Goal: Information Seeking & Learning: Learn about a topic

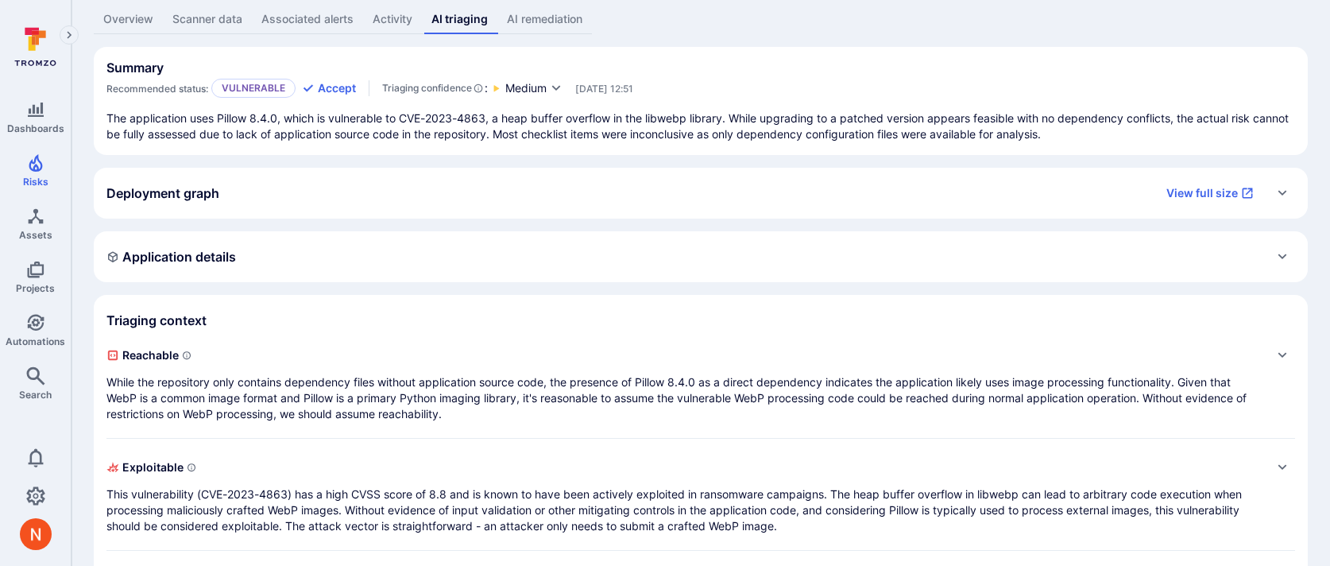
scroll to position [33, 0]
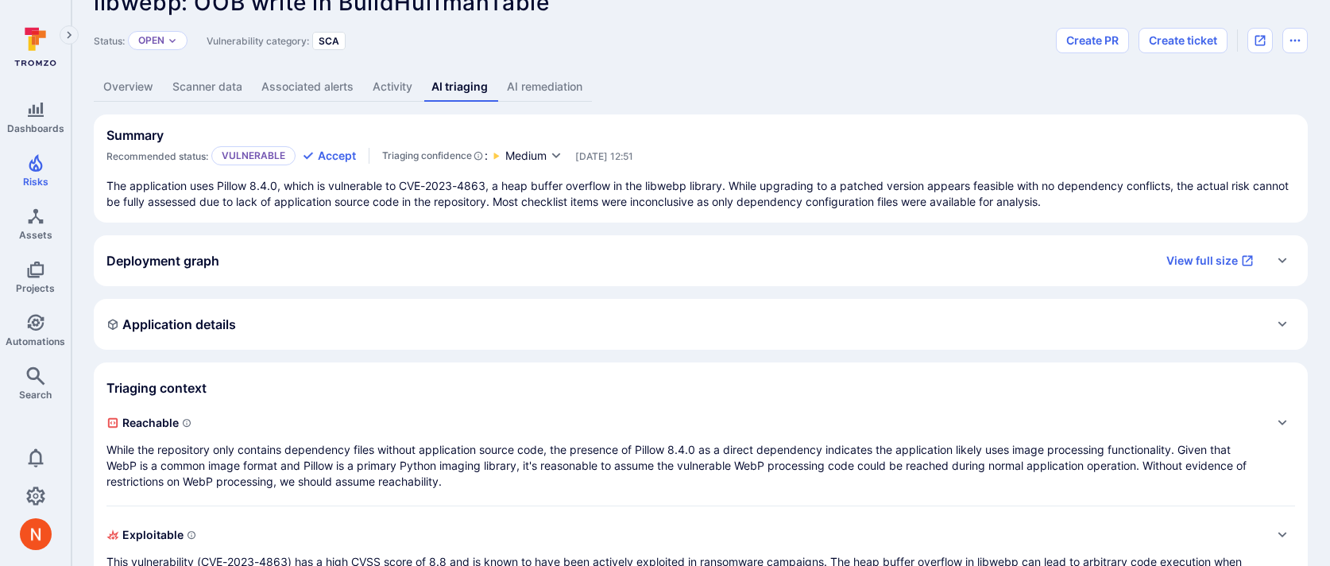
click at [507, 423] on span "Reachable" at bounding box center [684, 422] width 1157 height 25
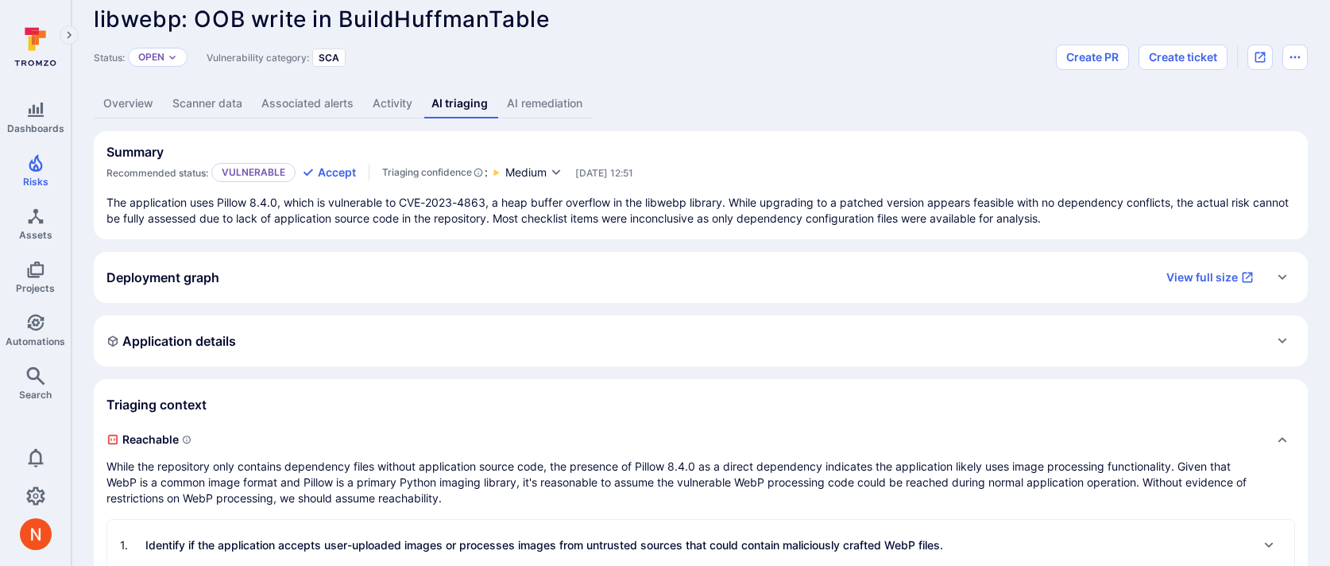
scroll to position [17, 0]
click at [491, 218] on p "The application uses Pillow 8.4.0, which is vulnerable to CVE-2023-4863, a heap…" at bounding box center [700, 210] width 1188 height 32
click at [653, 345] on div "Application details" at bounding box center [700, 339] width 1188 height 25
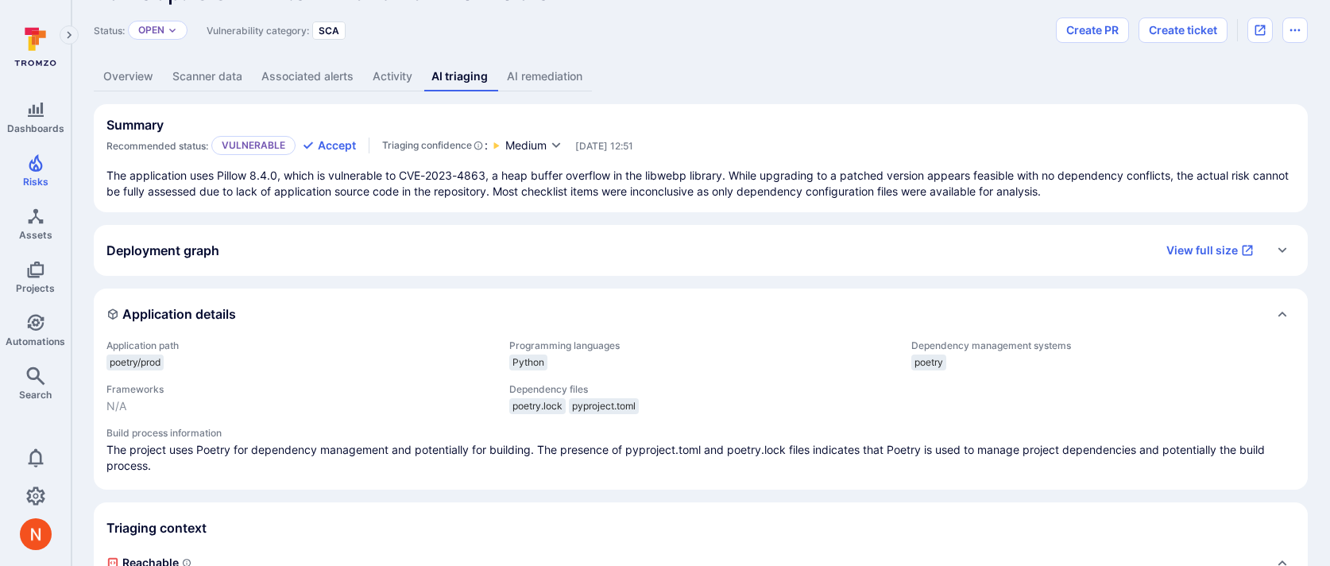
scroll to position [38, 0]
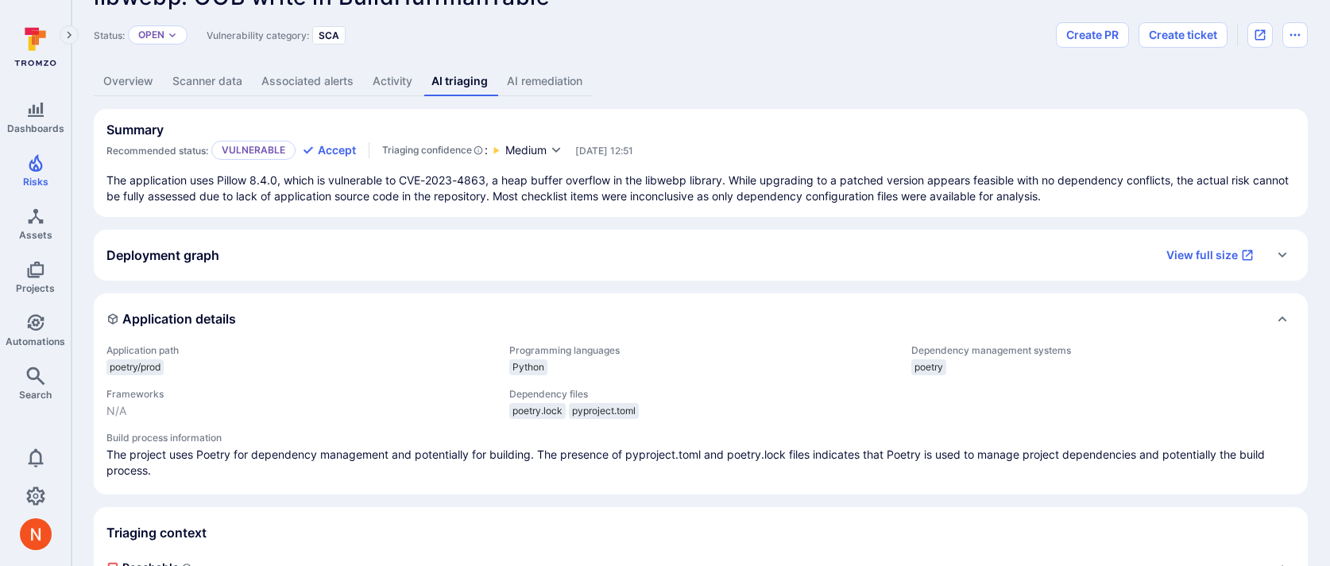
click at [191, 79] on link "Scanner data" at bounding box center [207, 81] width 89 height 29
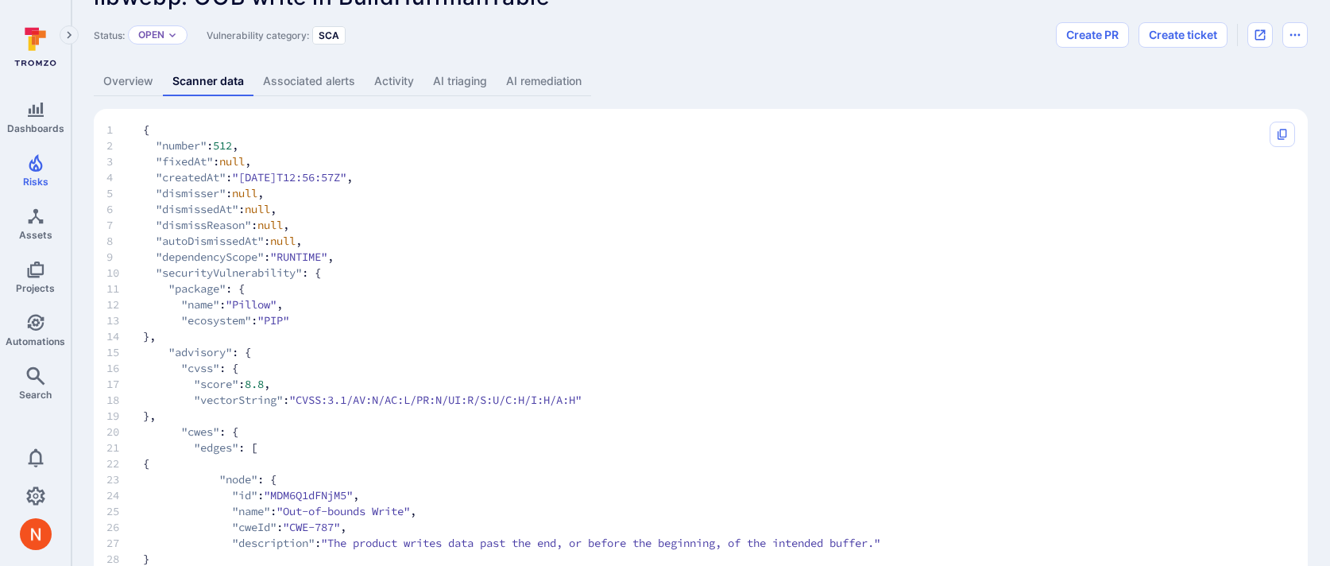
click at [145, 84] on link "Overview" at bounding box center [128, 81] width 69 height 29
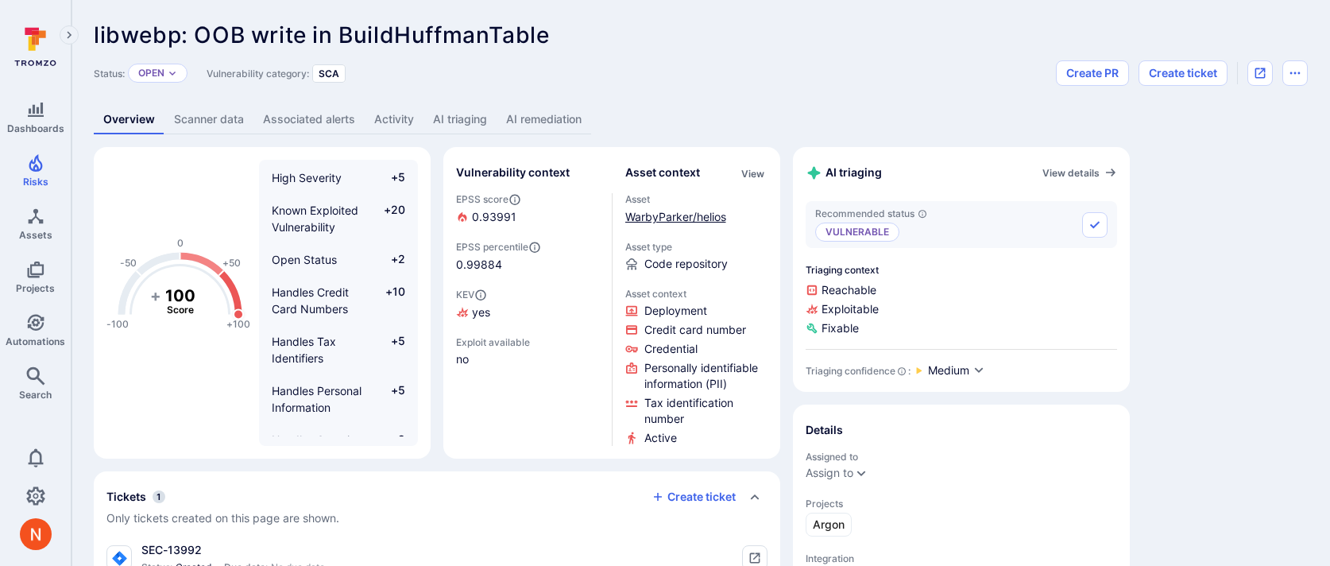
click at [670, 218] on link "WarbyParker/helios" at bounding box center [675, 217] width 101 height 14
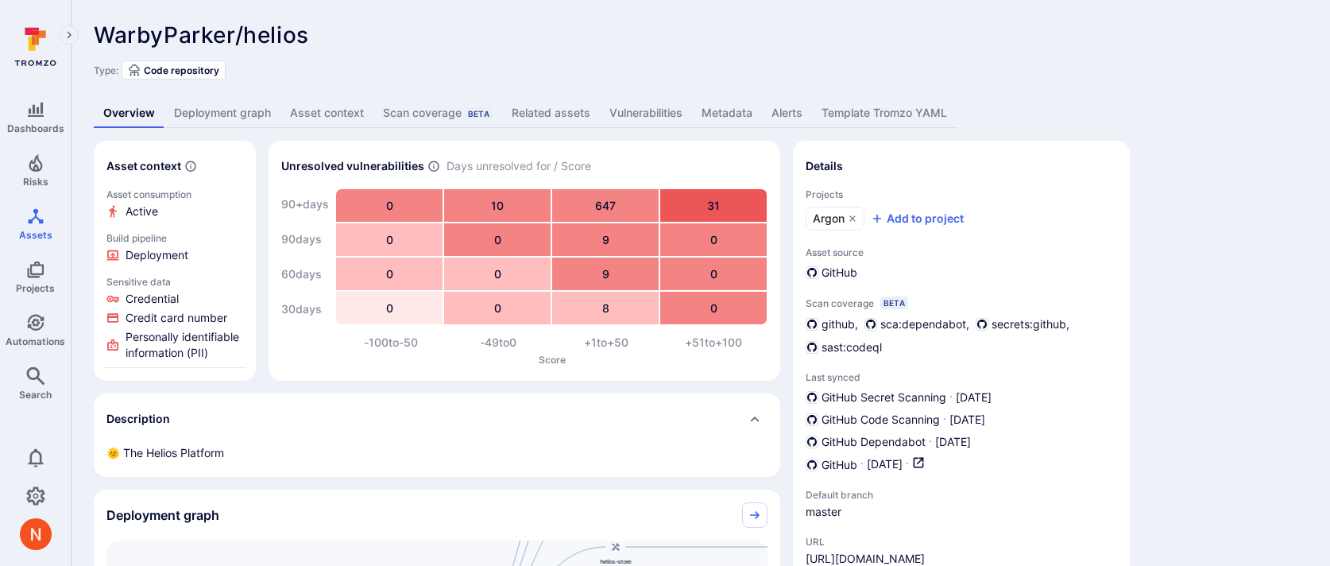
click at [234, 108] on link "Deployment graph" at bounding box center [222, 112] width 116 height 29
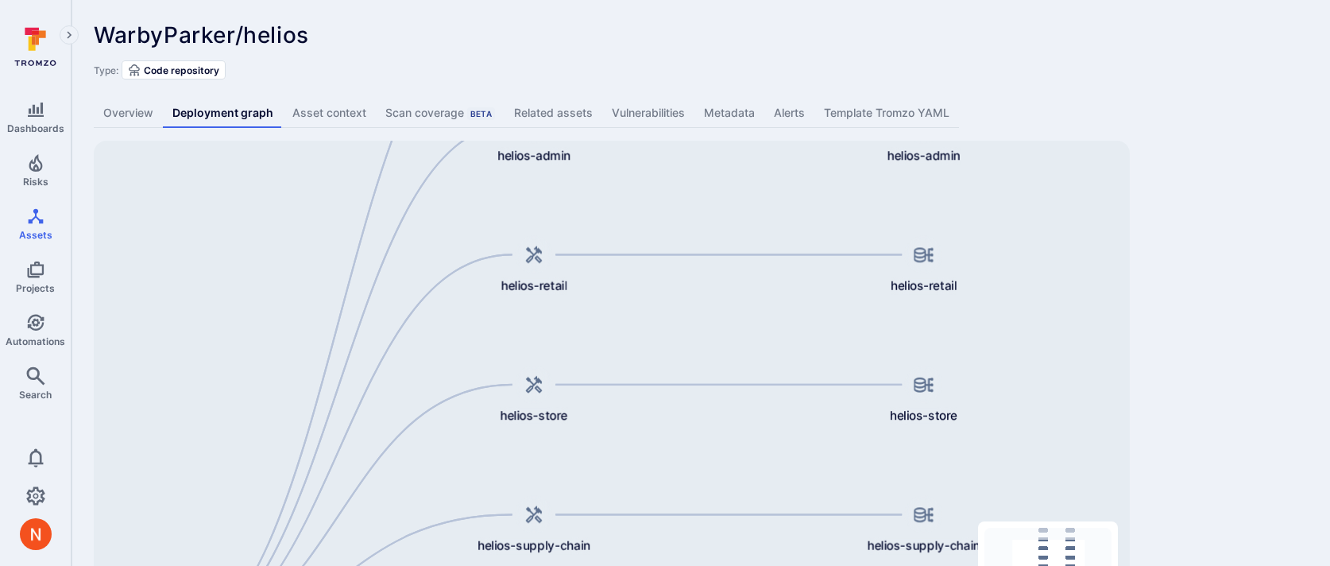
drag, startPoint x: 626, startPoint y: 238, endPoint x: 616, endPoint y: 372, distance: 133.8
click at [616, 370] on div "WarbyParker/helios helios-api helios-admin helios-retail helios-store helios-su…" at bounding box center [612, 391] width 1036 height 500
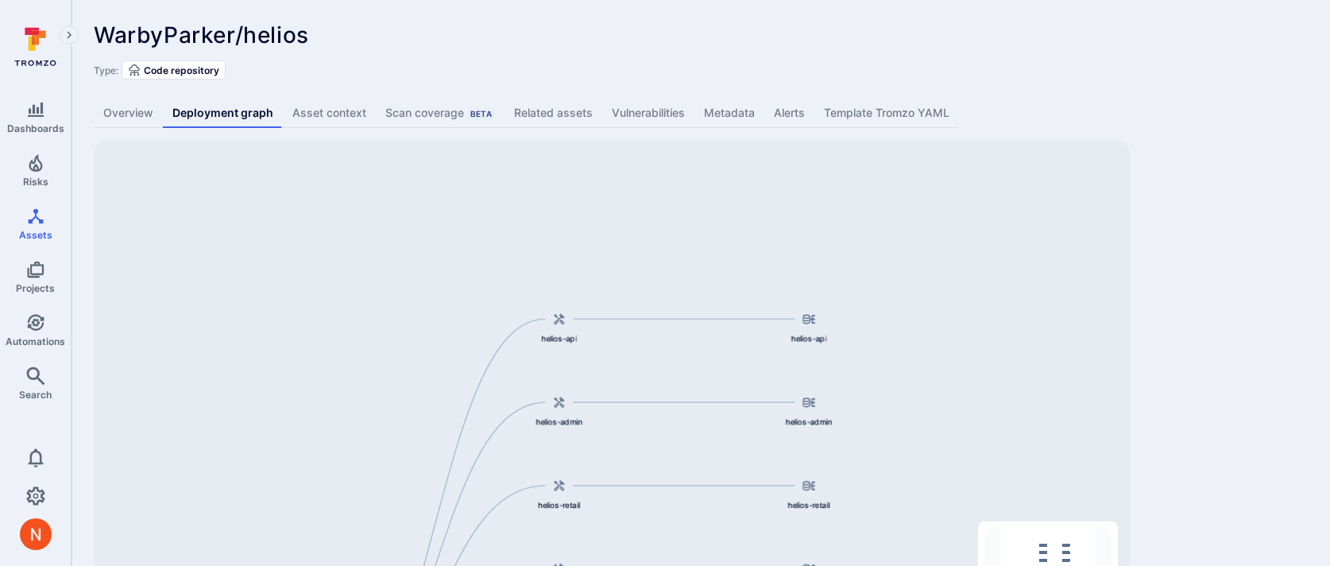
drag, startPoint x: 618, startPoint y: 383, endPoint x: 614, endPoint y: 563, distance: 180.4
click at [614, 563] on div "WarbyParker/helios helios-api helios-admin helios-retail helios-store helios-su…" at bounding box center [612, 391] width 1036 height 500
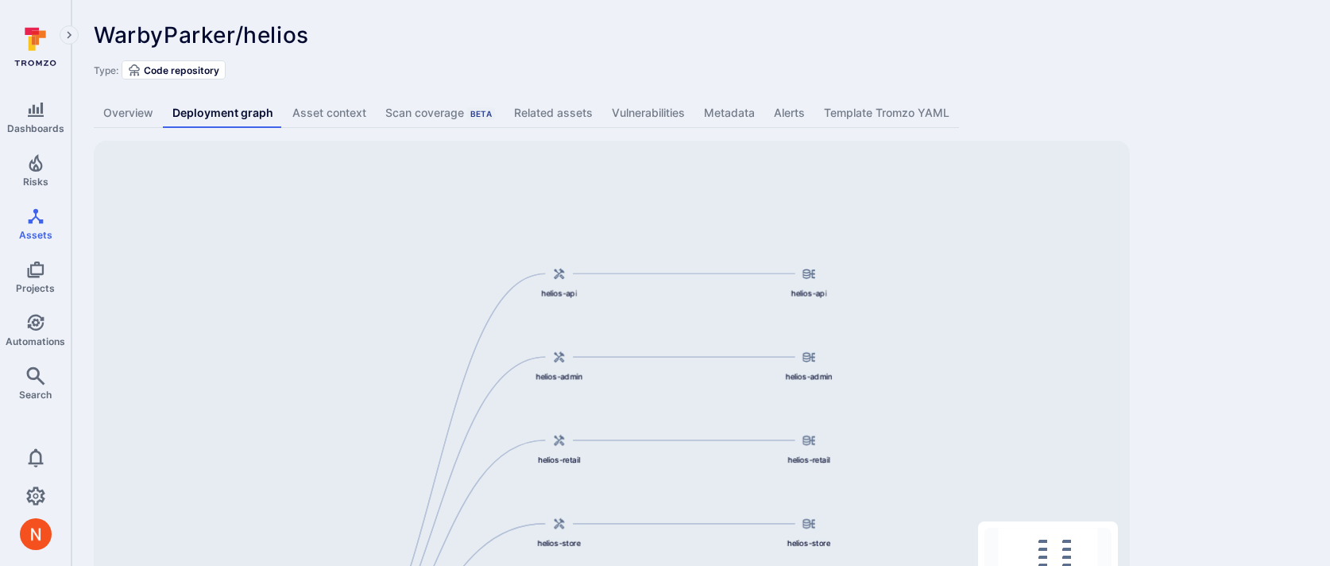
drag, startPoint x: 627, startPoint y: 452, endPoint x: 627, endPoint y: 303, distance: 149.3
click at [627, 303] on div "WarbyParker/helios helios-api helios-admin helios-retail helios-store helios-su…" at bounding box center [612, 391] width 1036 height 500
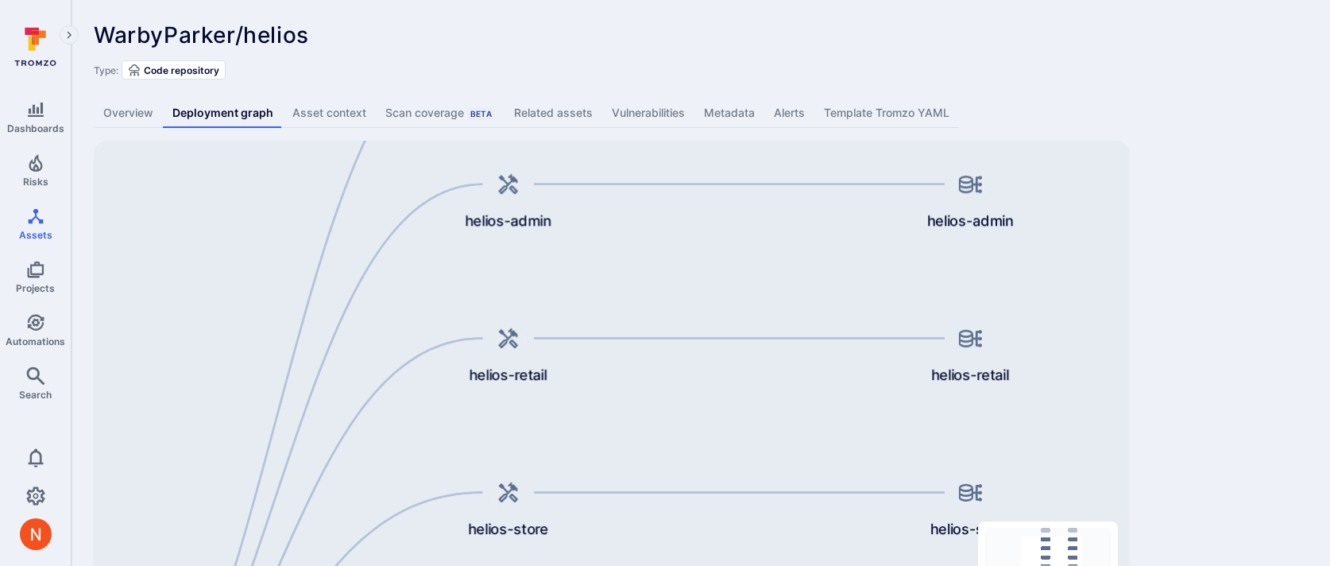
click at [618, 377] on div "WarbyParker/helios helios-api helios-admin helios-retail helios-store helios-su…" at bounding box center [612, 391] width 1036 height 500
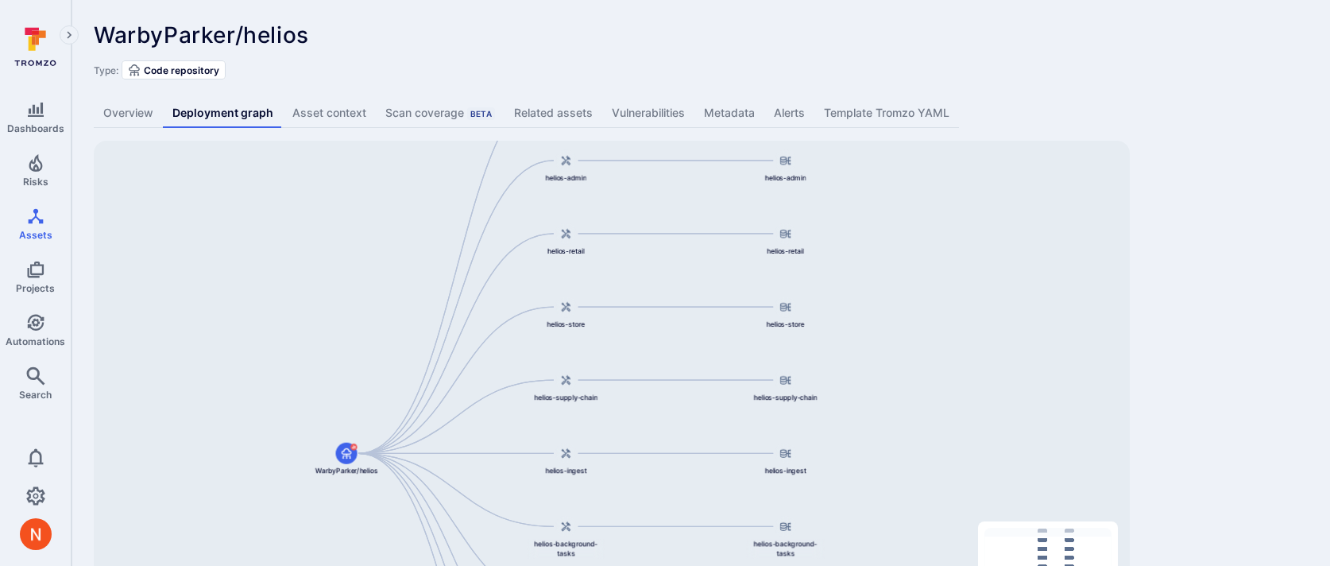
drag, startPoint x: 617, startPoint y: 380, endPoint x: 617, endPoint y: 51, distance: 328.8
click at [617, 51] on div "WarbyParker/helios ... Show more Type: Code repository Overview Deployment grap…" at bounding box center [700, 331] width 1258 height 663
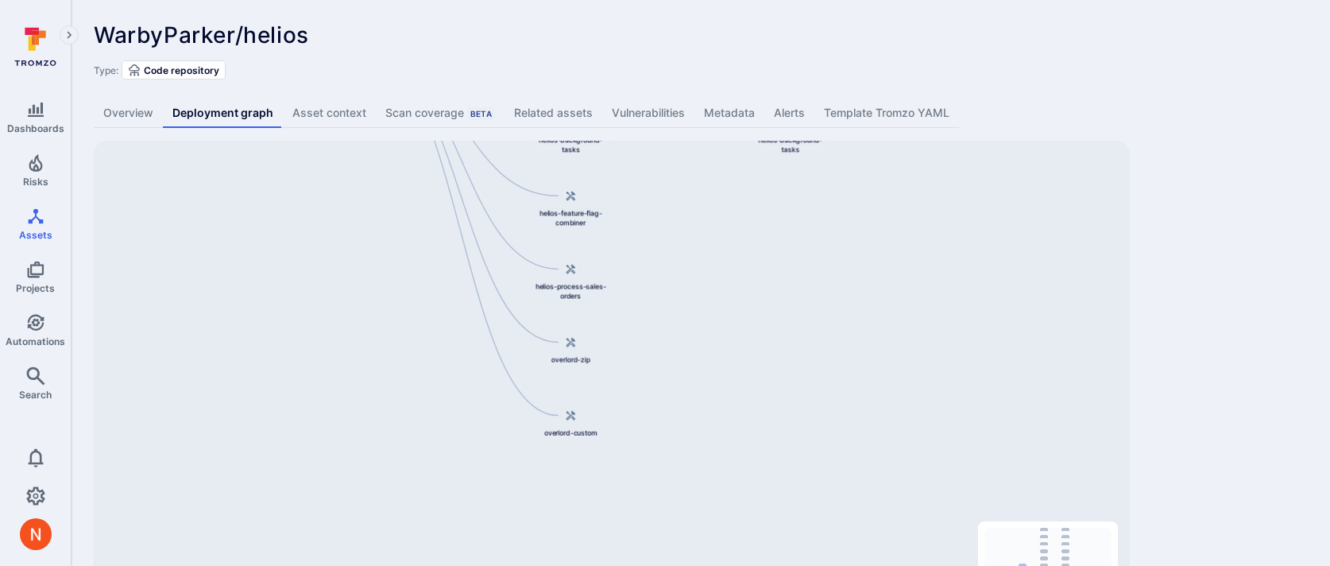
drag, startPoint x: 611, startPoint y: 425, endPoint x: 616, endPoint y: 237, distance: 188.3
click at [616, 237] on div "WarbyParker/helios helios-api helios-admin helios-retail helios-store helios-su…" at bounding box center [612, 391] width 1036 height 500
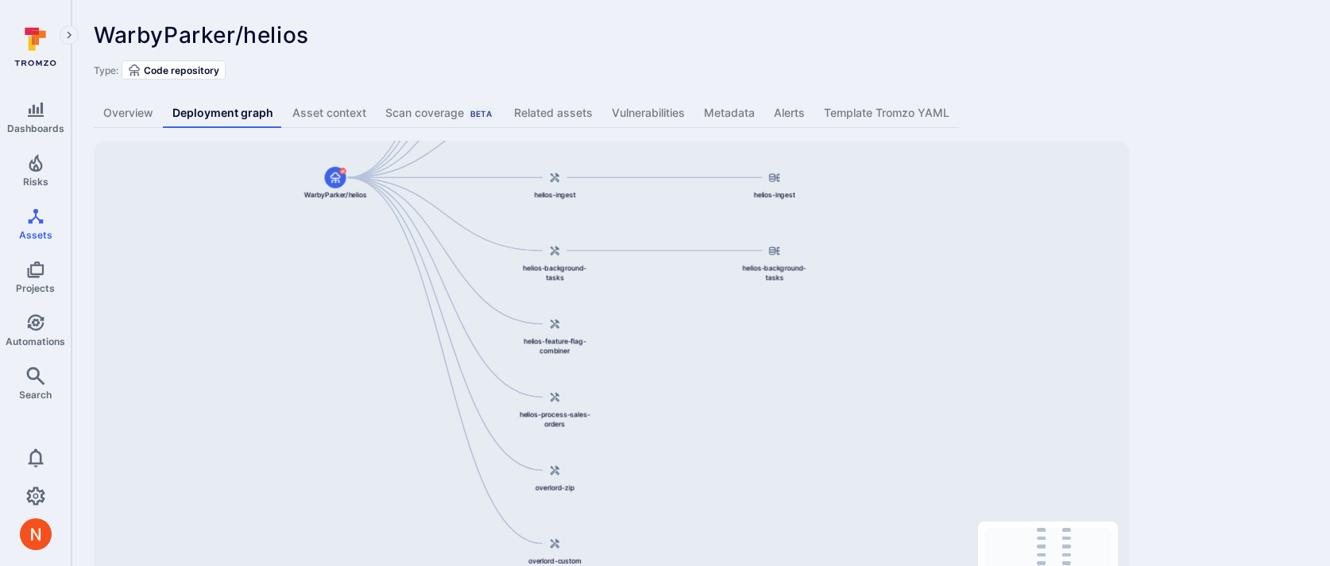
drag, startPoint x: 446, startPoint y: 319, endPoint x: 425, endPoint y: 495, distance: 177.6
click at [425, 495] on div "WarbyParker/helios helios-api helios-admin helios-retail helios-store helios-su…" at bounding box center [612, 391] width 1036 height 500
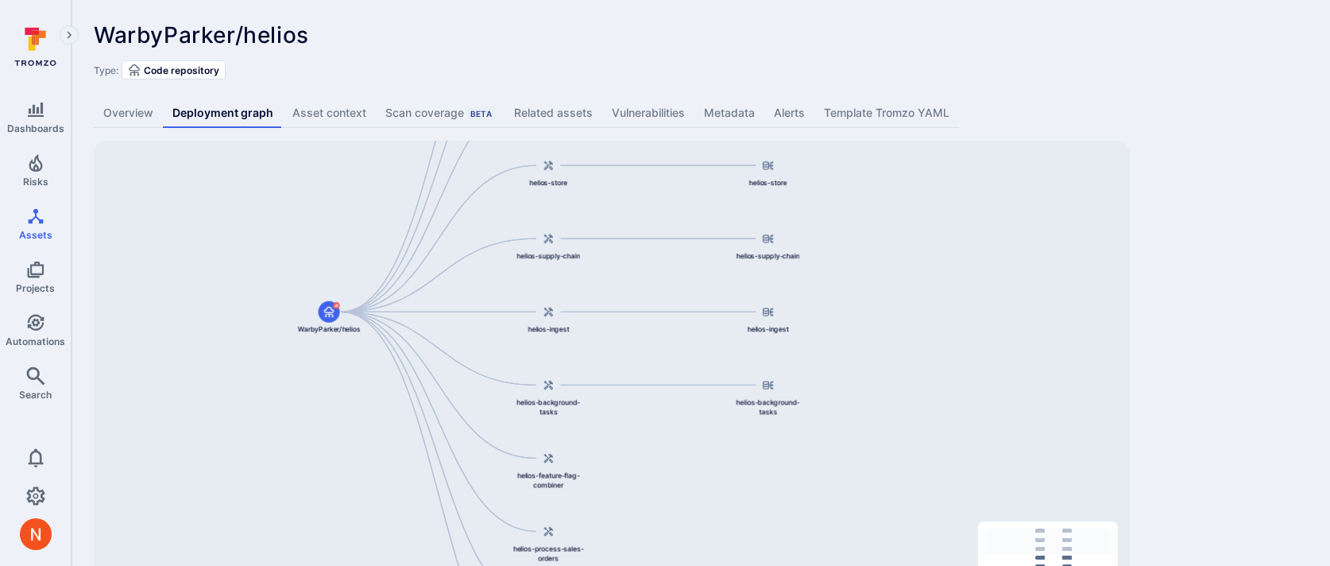
drag, startPoint x: 508, startPoint y: 273, endPoint x: 500, endPoint y: 495, distance: 221.8
click at [501, 492] on div "WarbyParker/helios helios-api helios-admin helios-retail helios-store helios-su…" at bounding box center [612, 391] width 1036 height 500
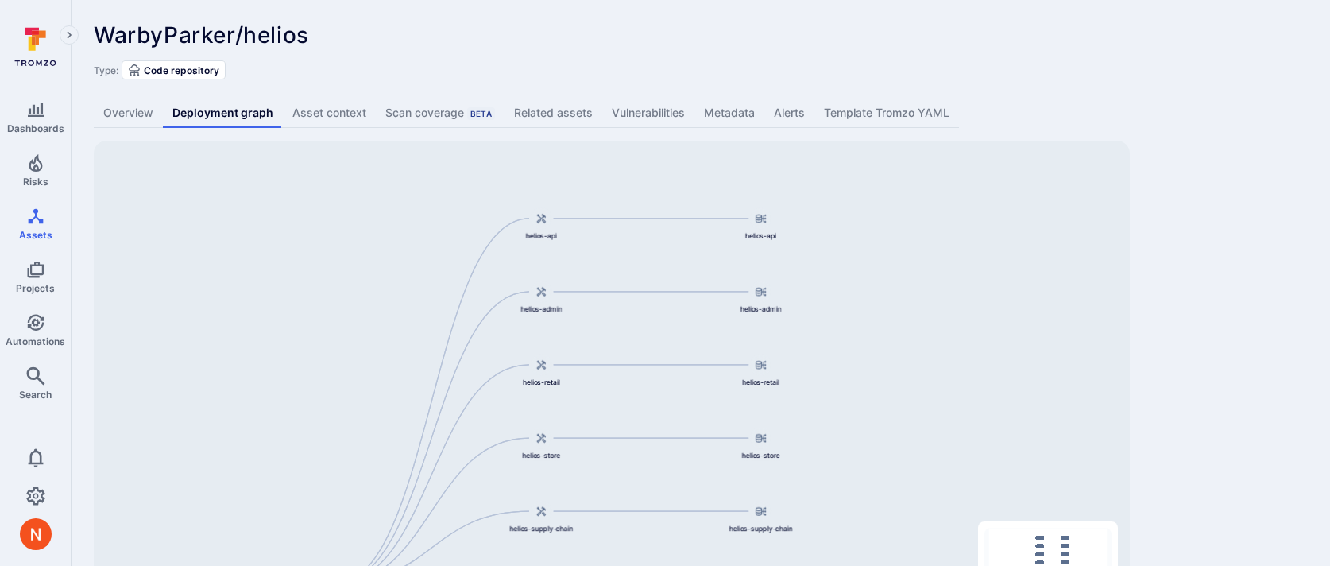
drag, startPoint x: 550, startPoint y: 263, endPoint x: 550, endPoint y: 411, distance: 147.7
click at [550, 411] on div "WarbyParker/helios helios-api helios-admin helios-retail helios-store helios-su…" at bounding box center [612, 391] width 1036 height 500
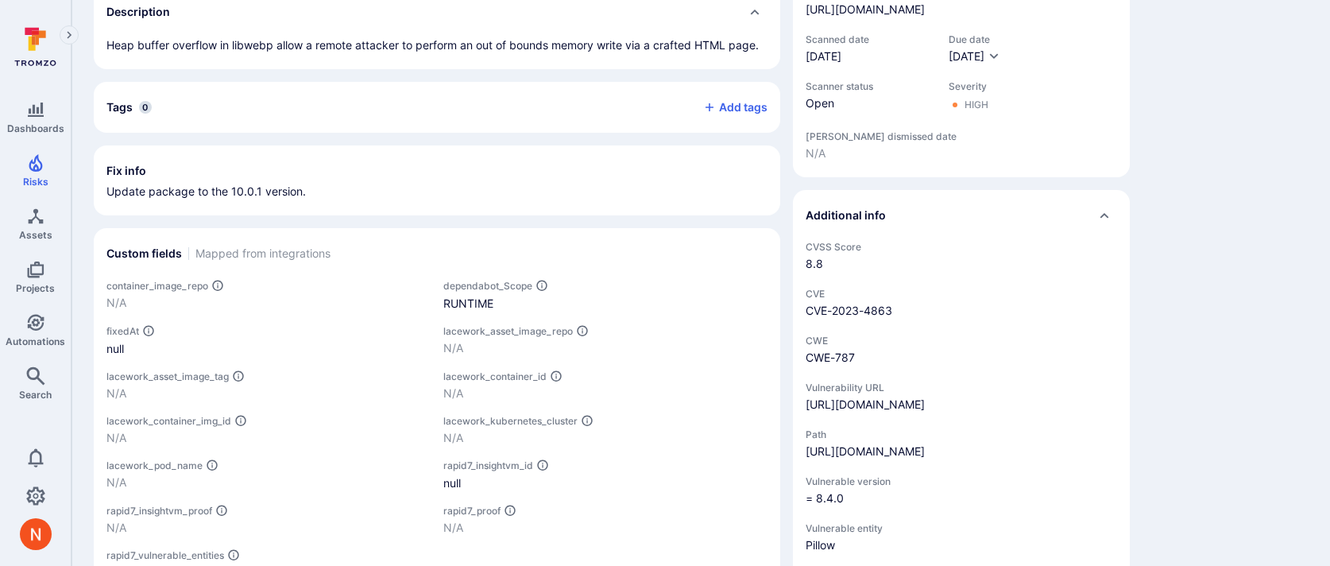
scroll to position [612, 0]
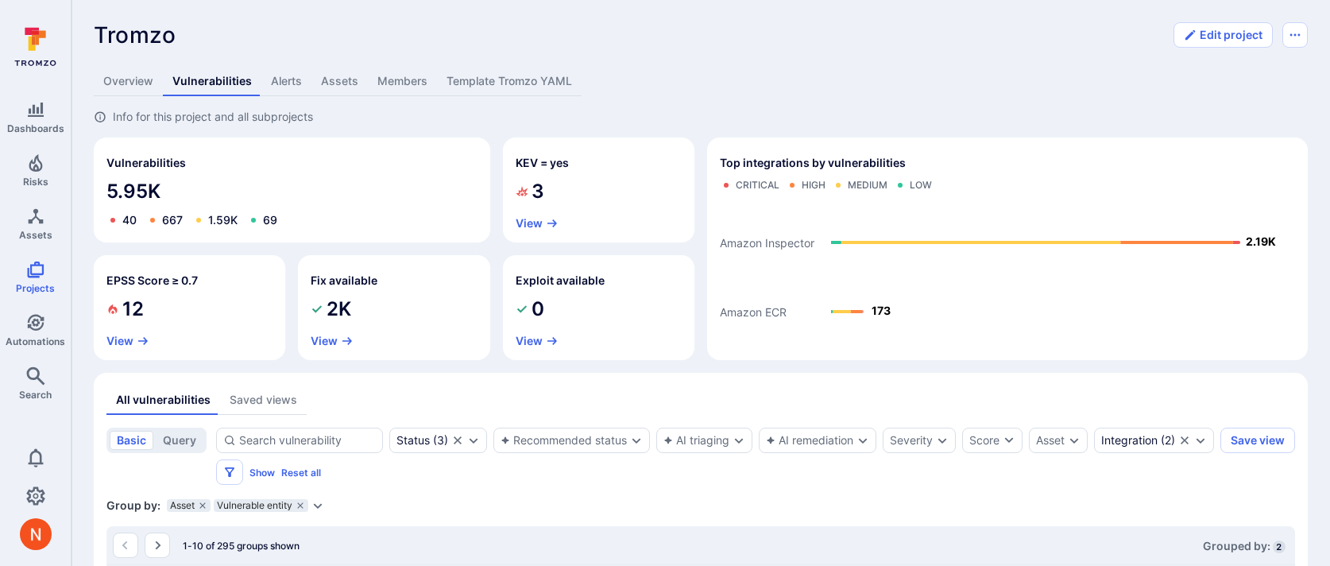
scroll to position [987, 0]
